Goal: Use online tool/utility: Utilize a website feature to perform a specific function

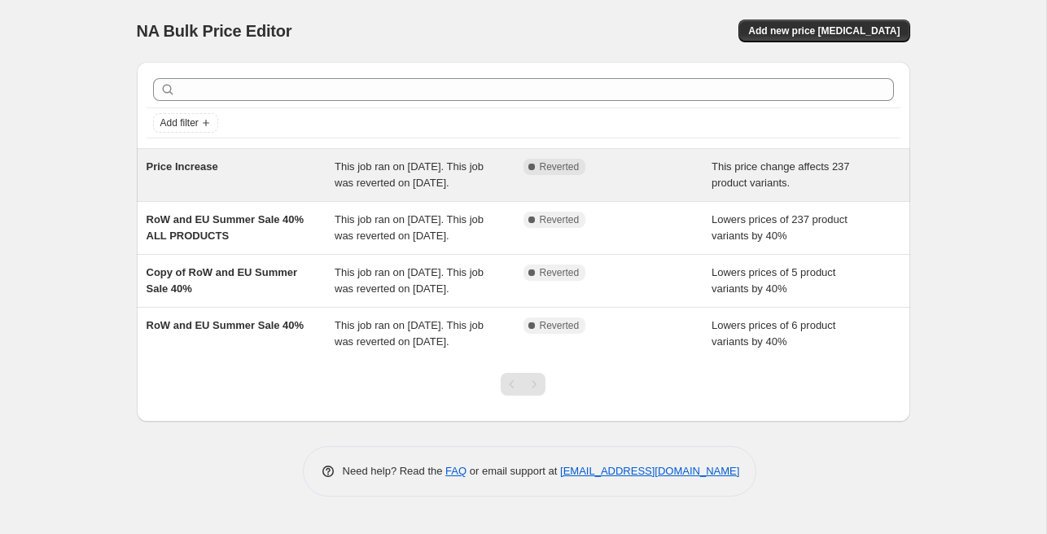
click at [259, 191] on div "Price Increase" at bounding box center [241, 175] width 189 height 33
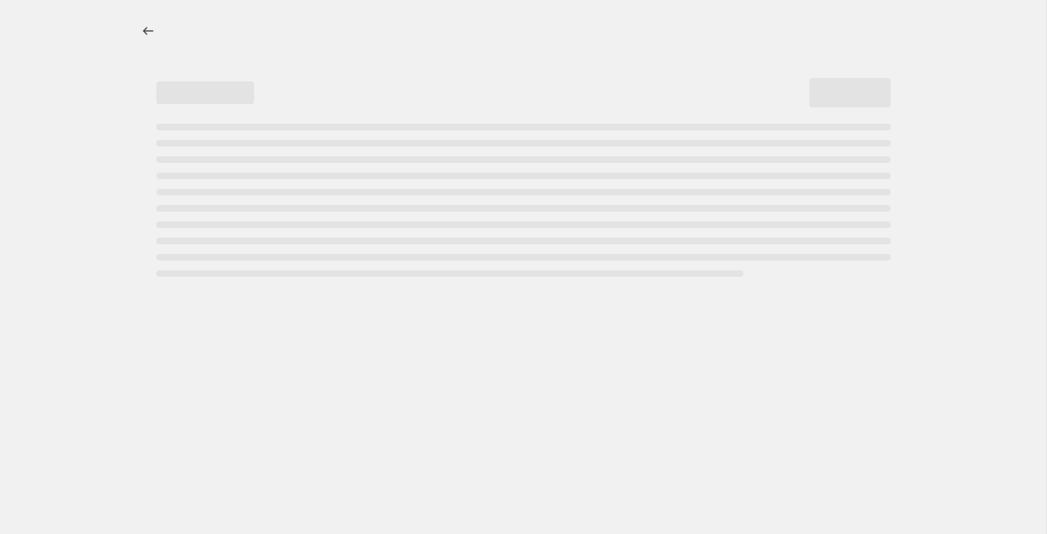
select select "ecap"
select select "remove"
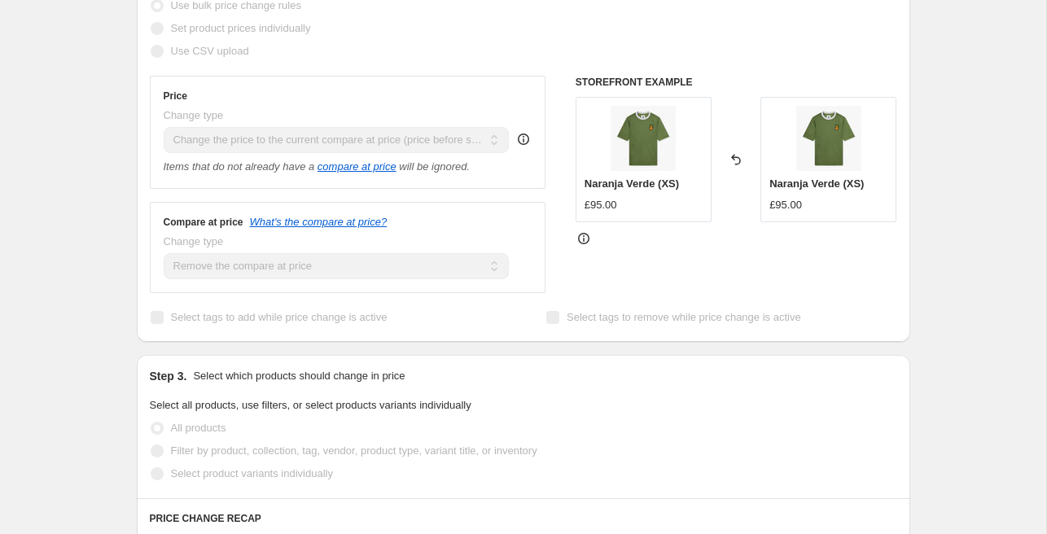
scroll to position [371, 0]
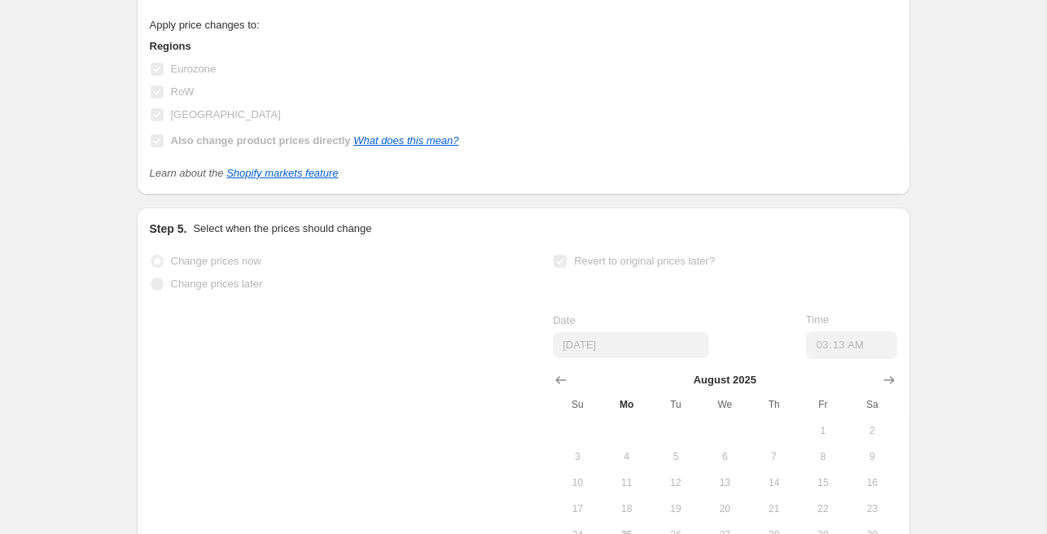
scroll to position [1567, 0]
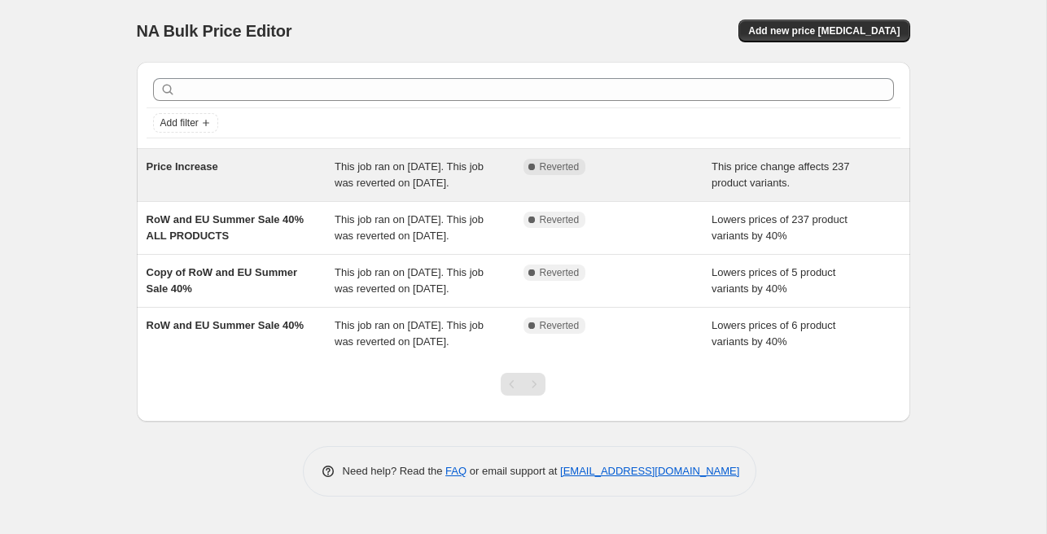
click at [290, 168] on div "Price Increase" at bounding box center [241, 175] width 189 height 33
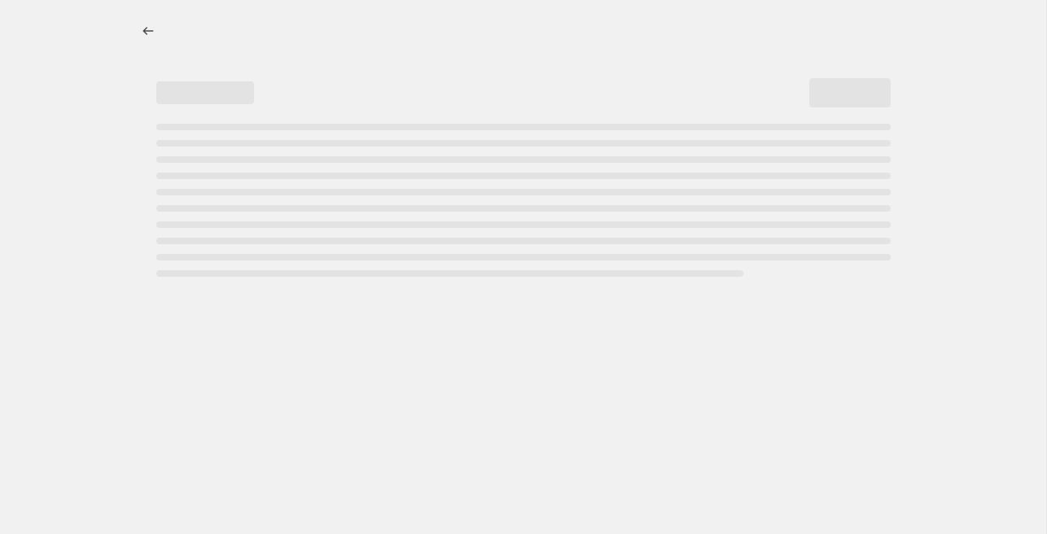
select select "ecap"
select select "remove"
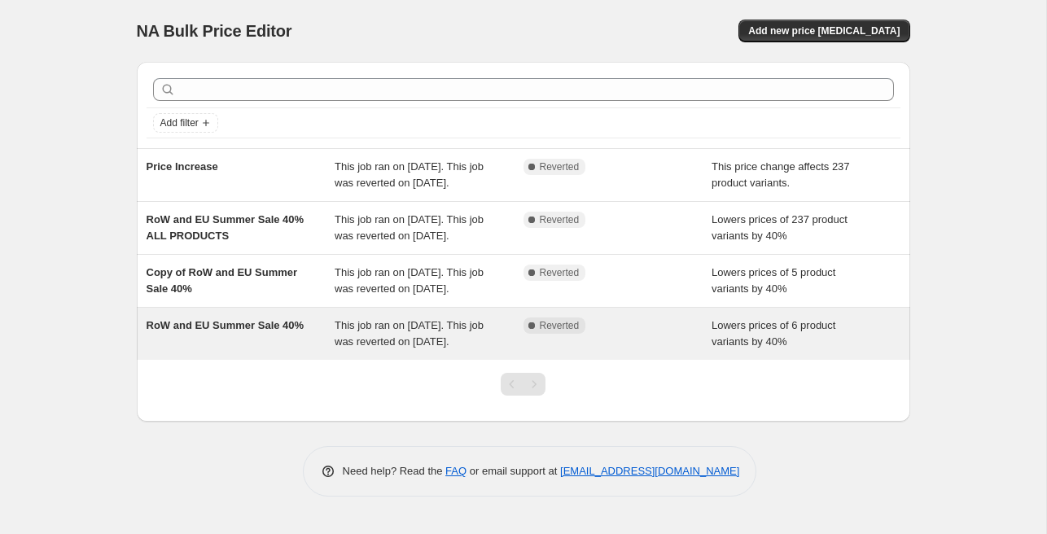
click at [251, 350] on div "RoW and EU Summer Sale 40%" at bounding box center [241, 334] width 189 height 33
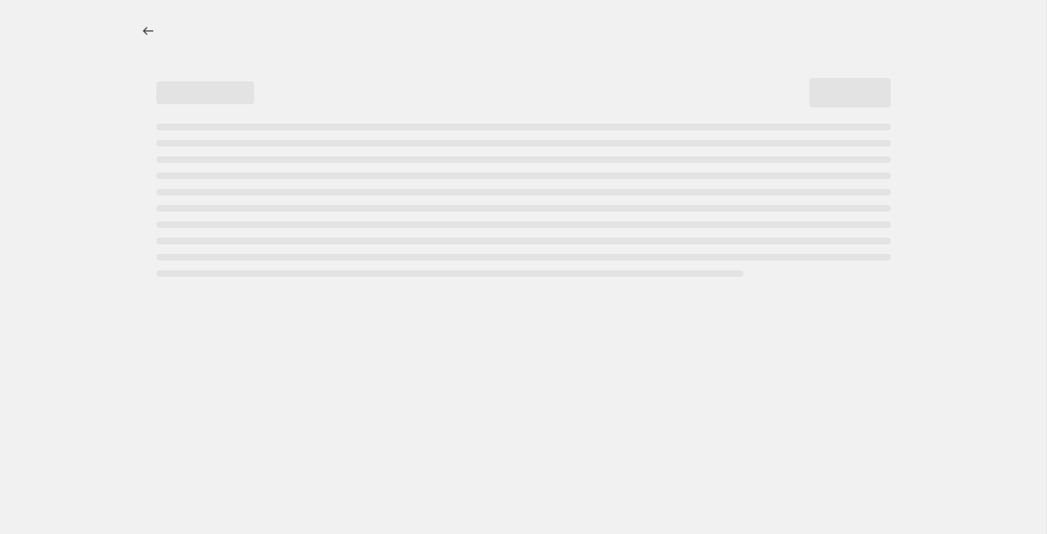
select select "percentage"
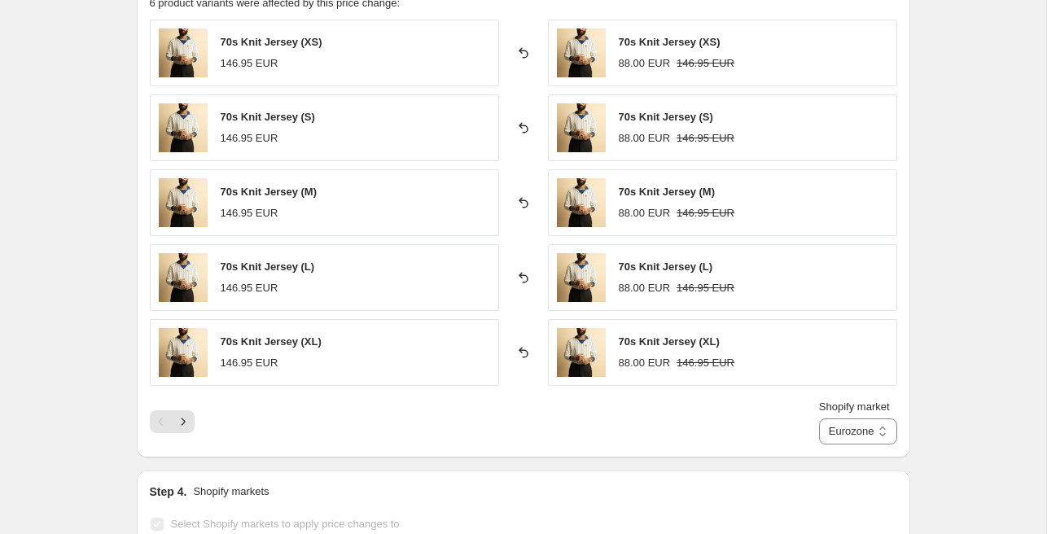
scroll to position [1284, 0]
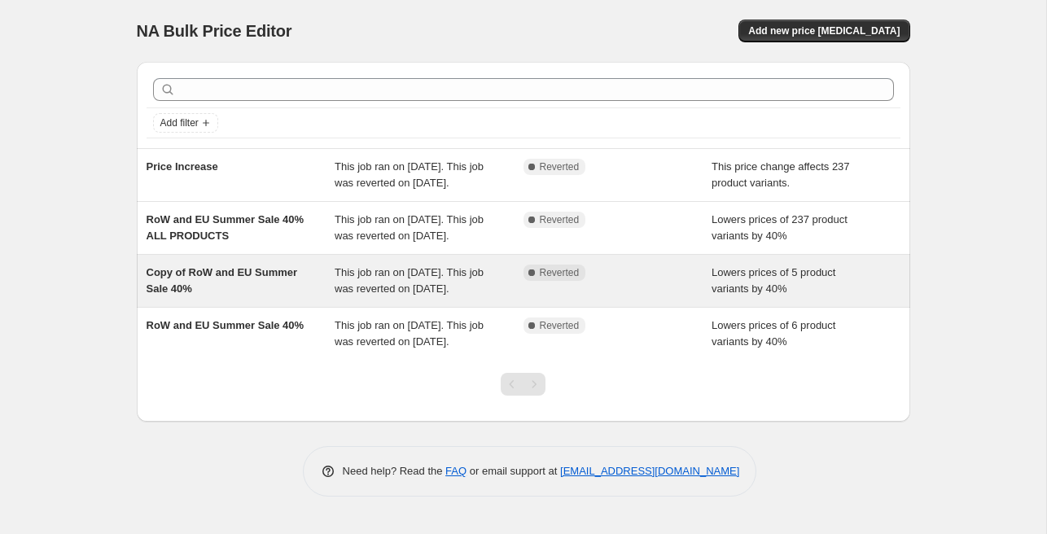
click at [285, 297] on div "Copy of RoW and EU Summer Sale 40%" at bounding box center [241, 281] width 189 height 33
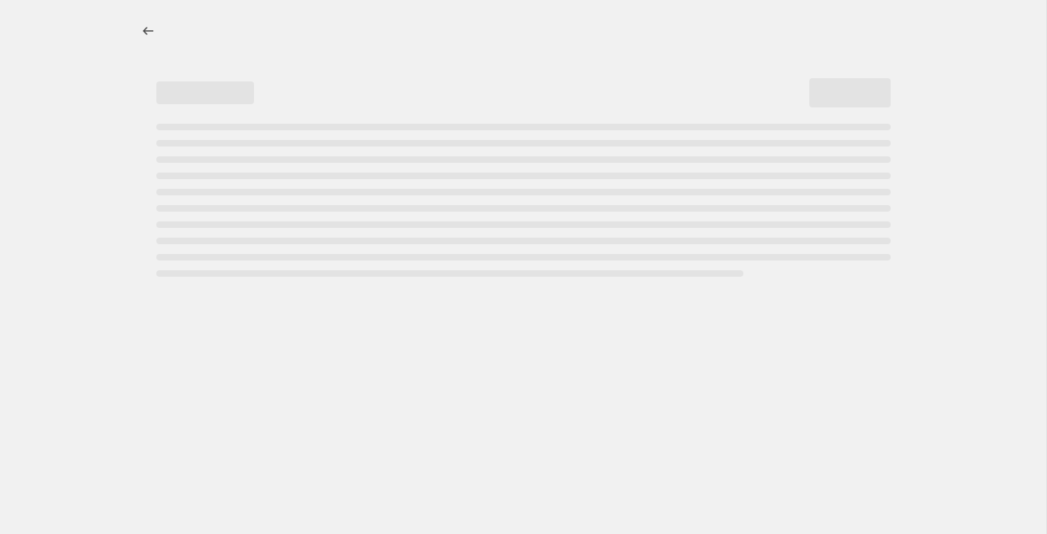
select select "percentage"
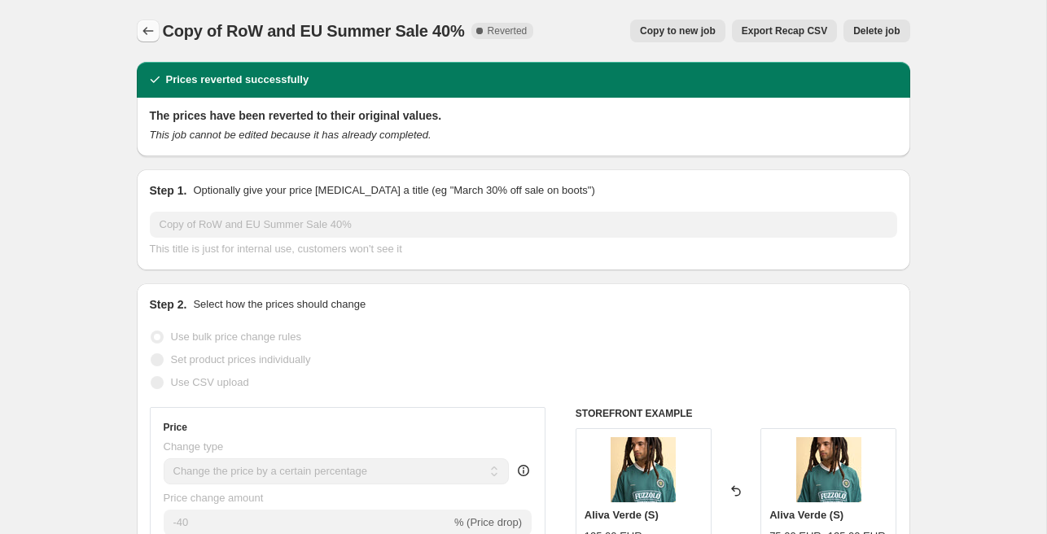
click at [148, 27] on icon "Price change jobs" at bounding box center [148, 31] width 16 height 16
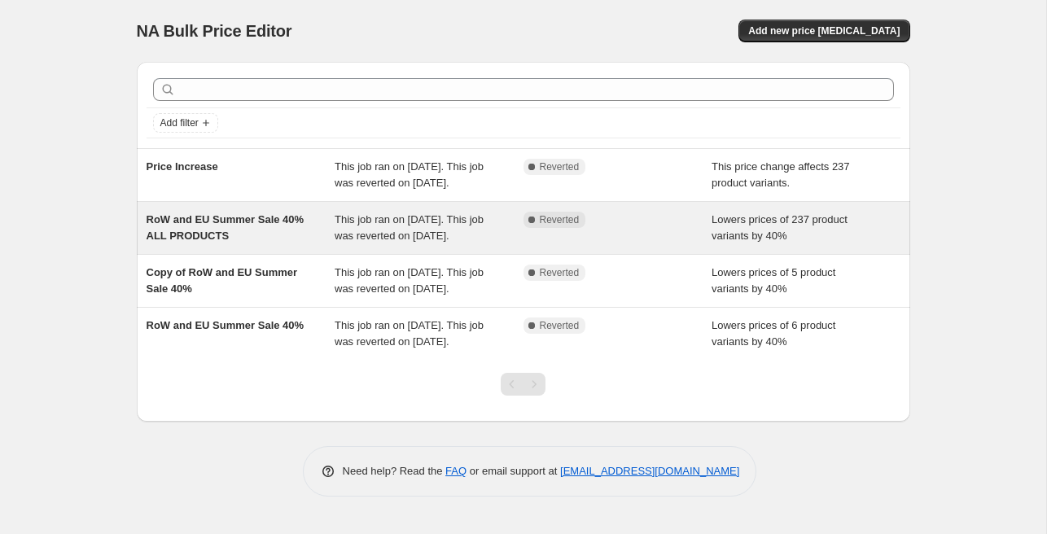
click at [259, 244] on div "RoW and EU Summer Sale 40% ALL PRODUCTS" at bounding box center [241, 228] width 189 height 33
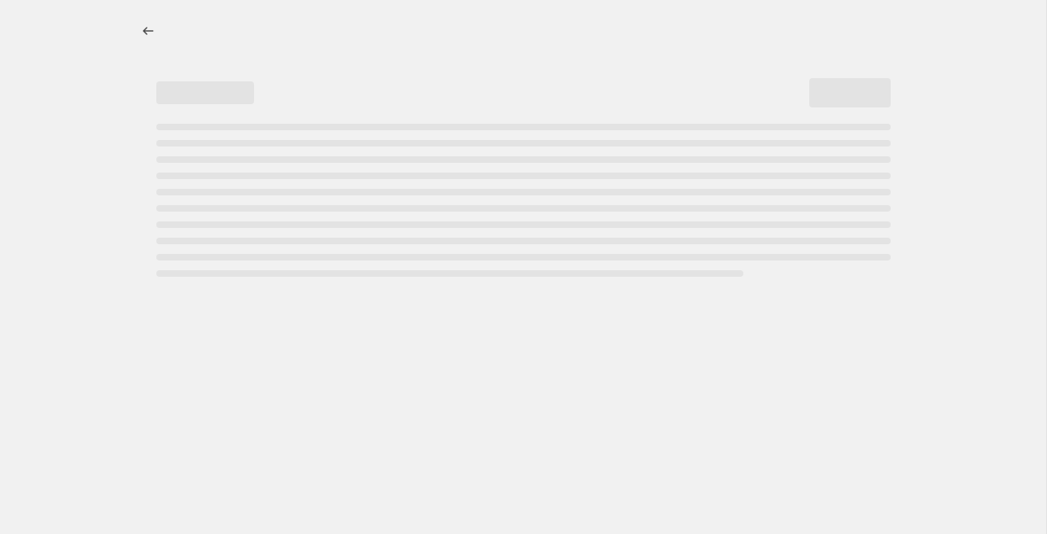
select select "percentage"
